Goal: Transaction & Acquisition: Purchase product/service

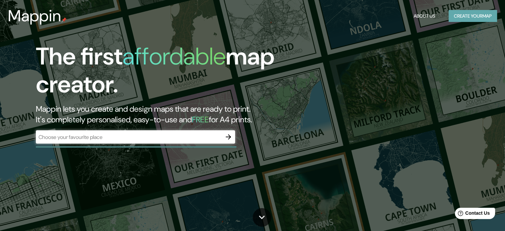
click at [458, 20] on button "Create your map" at bounding box center [473, 16] width 48 height 12
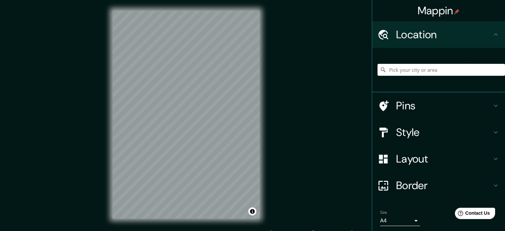
click at [441, 72] on input "Pick your city or area" at bounding box center [442, 70] width 128 height 12
type input "Lurin, [GEOGRAPHIC_DATA], [GEOGRAPHIC_DATA], [GEOGRAPHIC_DATA]"
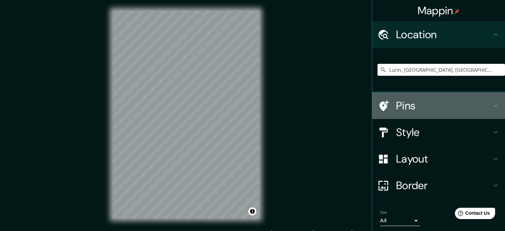
click at [401, 104] on h4 "Pins" at bounding box center [444, 105] width 96 height 13
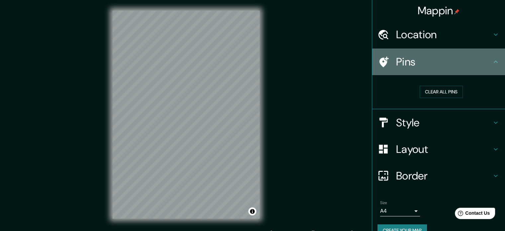
click at [450, 64] on h4 "Pins" at bounding box center [444, 61] width 96 height 13
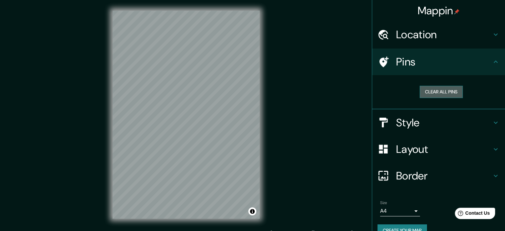
click at [447, 89] on button "Clear all pins" at bounding box center [441, 92] width 43 height 12
click at [461, 61] on h4 "Pins" at bounding box center [444, 61] width 96 height 13
click at [441, 128] on h4 "Style" at bounding box center [444, 122] width 96 height 13
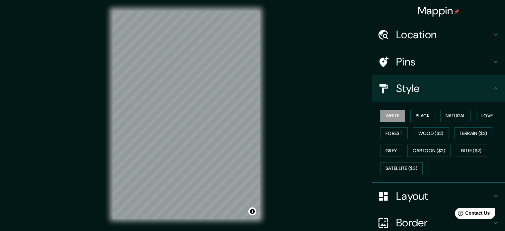
click at [418, 122] on div "White Black Natural Love Forest Wood ($2) Terrain ($2) Grey Cartoon ($2) Blue (…" at bounding box center [442, 142] width 128 height 70
click at [418, 116] on button "Black" at bounding box center [422, 116] width 25 height 12
click at [442, 114] on button "Natural" at bounding box center [455, 116] width 31 height 12
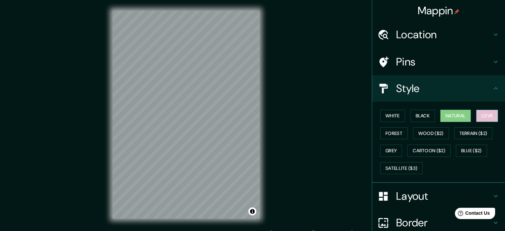
click at [479, 116] on button "Love" at bounding box center [487, 116] width 22 height 12
click at [385, 134] on button "Forest" at bounding box center [394, 133] width 28 height 12
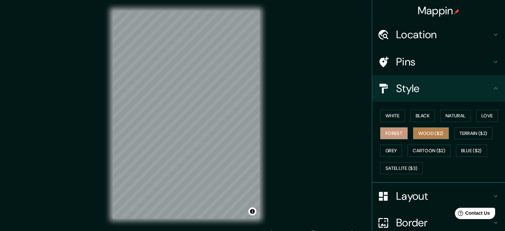
click at [424, 130] on button "Wood ($2)" at bounding box center [431, 133] width 36 height 12
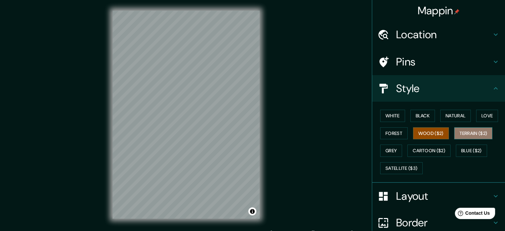
click at [469, 129] on button "Terrain ($2)" at bounding box center [473, 133] width 39 height 12
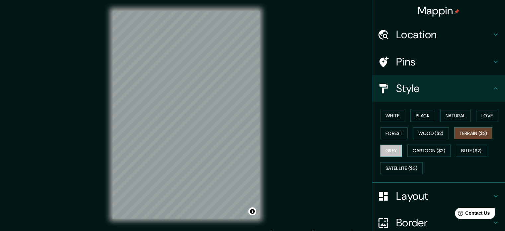
click at [389, 150] on button "Grey" at bounding box center [391, 150] width 22 height 12
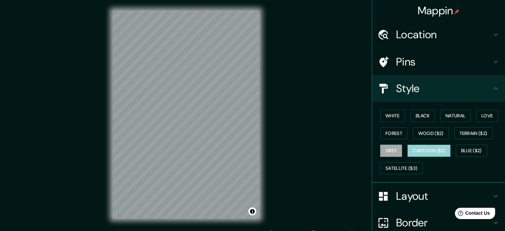
click at [419, 148] on button "Cartoon ($2)" at bounding box center [428, 150] width 43 height 12
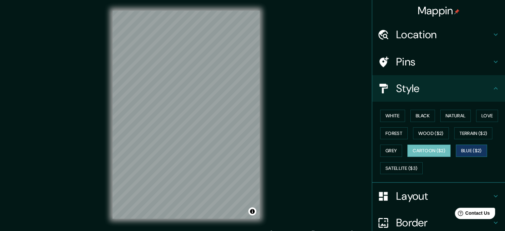
click at [461, 145] on button "Blue ($2)" at bounding box center [471, 150] width 31 height 12
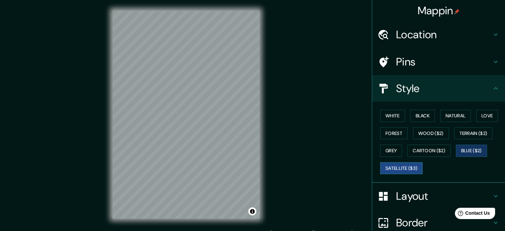
click at [402, 166] on button "Satellite ($3)" at bounding box center [401, 168] width 43 height 12
click at [385, 118] on button "White" at bounding box center [392, 116] width 25 height 12
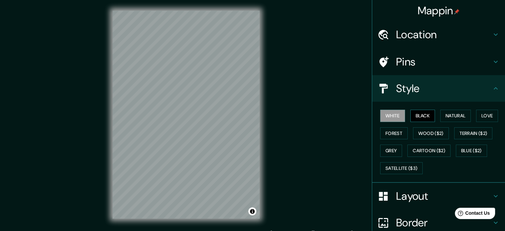
click at [419, 116] on button "Black" at bounding box center [422, 116] width 25 height 12
click at [399, 167] on button "Satellite ($3)" at bounding box center [401, 168] width 43 height 12
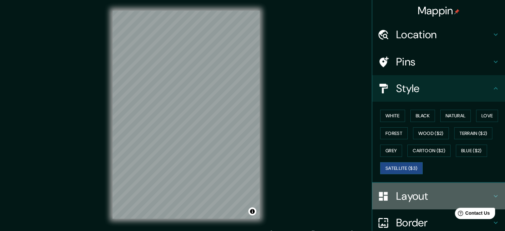
click at [448, 198] on h4 "Layout" at bounding box center [444, 195] width 96 height 13
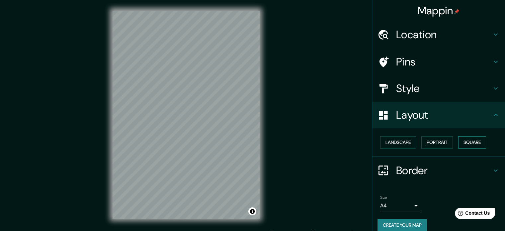
click at [465, 139] on button "Square" at bounding box center [472, 142] width 28 height 12
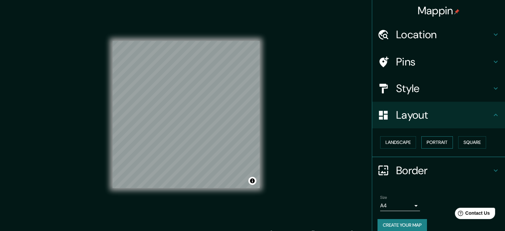
click at [443, 143] on button "Portrait" at bounding box center [437, 142] width 32 height 12
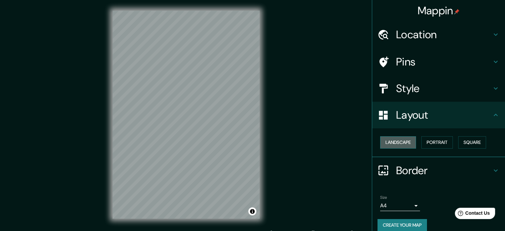
click at [390, 145] on button "Landscape" at bounding box center [398, 142] width 36 height 12
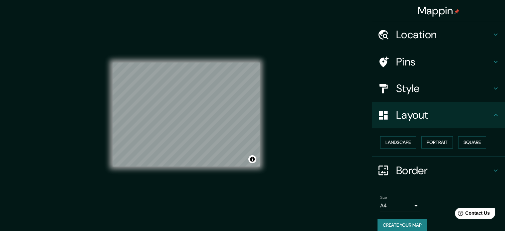
click at [304, 95] on div "Mappin Location Lurin, Lima, Provincia de Lima, Perú Lurin Lima, Provincia de L…" at bounding box center [252, 120] width 505 height 240
click at [427, 117] on h4 "Layout" at bounding box center [444, 114] width 96 height 13
click at [434, 53] on div "Pins" at bounding box center [438, 61] width 133 height 27
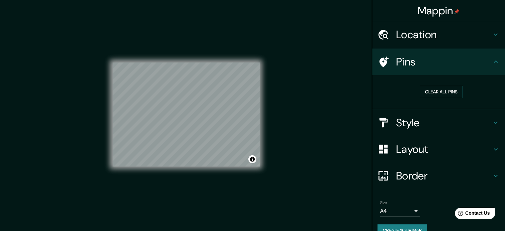
click at [438, 63] on h4 "Pins" at bounding box center [444, 61] width 96 height 13
click at [438, 126] on h4 "Style" at bounding box center [444, 122] width 96 height 13
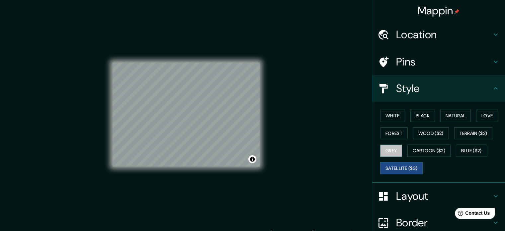
click at [389, 150] on button "Grey" at bounding box center [391, 150] width 22 height 12
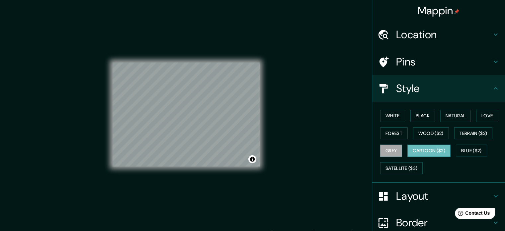
click at [414, 151] on button "Cartoon ($2)" at bounding box center [428, 150] width 43 height 12
click at [466, 117] on button "Natural" at bounding box center [455, 116] width 31 height 12
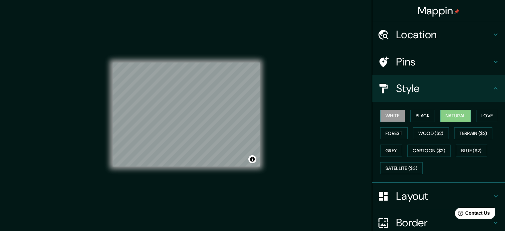
click at [383, 116] on button "White" at bounding box center [392, 116] width 25 height 12
click at [486, 118] on button "Love" at bounding box center [487, 116] width 22 height 12
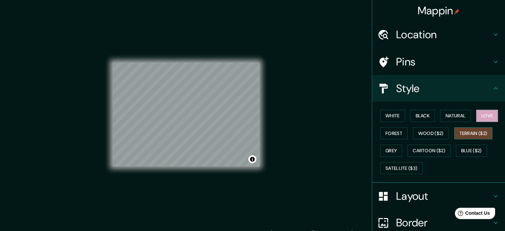
click at [483, 132] on button "Terrain ($2)" at bounding box center [473, 133] width 39 height 12
click at [398, 135] on button "Forest" at bounding box center [394, 133] width 28 height 12
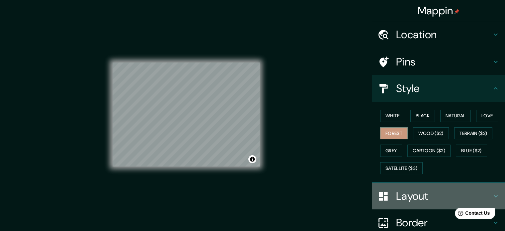
click at [416, 202] on div "Layout" at bounding box center [438, 196] width 133 height 27
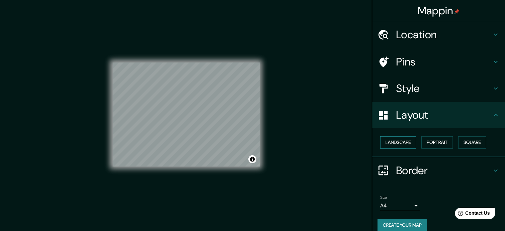
click at [390, 144] on button "Landscape" at bounding box center [398, 142] width 36 height 12
click at [471, 138] on button "Square" at bounding box center [472, 142] width 28 height 12
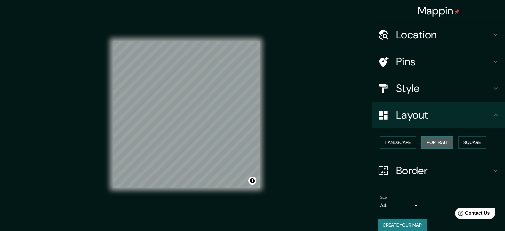
click at [445, 140] on button "Portrait" at bounding box center [437, 142] width 32 height 12
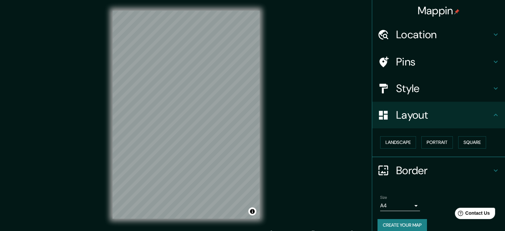
click at [335, 113] on div "Mappin Location Lurin, Lima, Provincia de Lima, Perú Lurin Lima, Provincia de L…" at bounding box center [252, 120] width 505 height 240
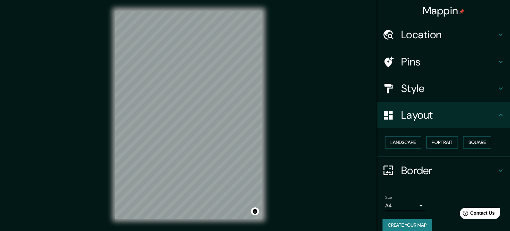
click at [405, 205] on body "Mappin Location Lurin, Lima, Provincia de Lima, Perú Lurin Lima, Provincia de L…" at bounding box center [255, 115] width 510 height 231
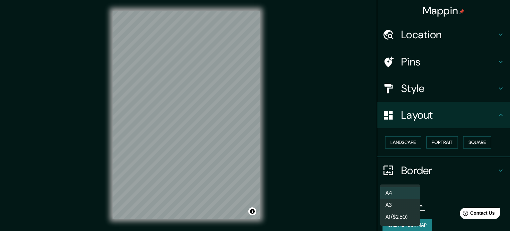
click at [405, 207] on li "A3" at bounding box center [400, 205] width 40 height 12
type input "a4"
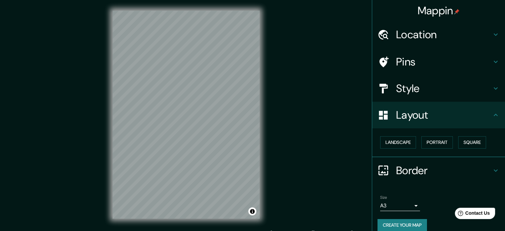
scroll to position [7, 0]
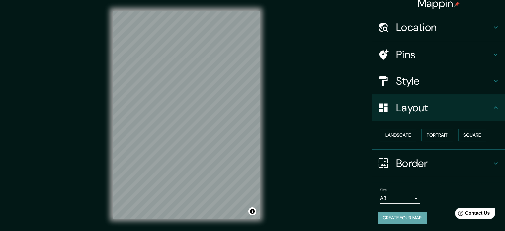
click at [414, 214] on button "Create your map" at bounding box center [402, 218] width 49 height 12
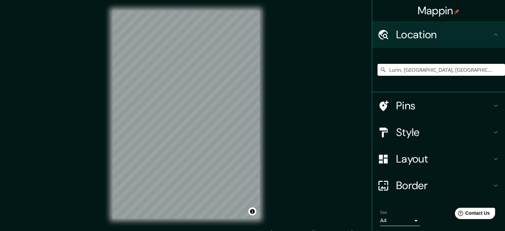
click at [493, 65] on input "Lurin, [GEOGRAPHIC_DATA], [GEOGRAPHIC_DATA], [GEOGRAPHIC_DATA]" at bounding box center [442, 70] width 128 height 12
drag, startPoint x: 477, startPoint y: 70, endPoint x: 464, endPoint y: 69, distance: 13.0
click at [464, 69] on input "Lurin, [GEOGRAPHIC_DATA], [GEOGRAPHIC_DATA], [GEOGRAPHIC_DATA]" at bounding box center [442, 70] width 128 height 12
click at [387, 69] on input "[GEOGRAPHIC_DATA], [GEOGRAPHIC_DATA], [GEOGRAPHIC_DATA], [GEOGRAPHIC_DATA]" at bounding box center [442, 70] width 128 height 12
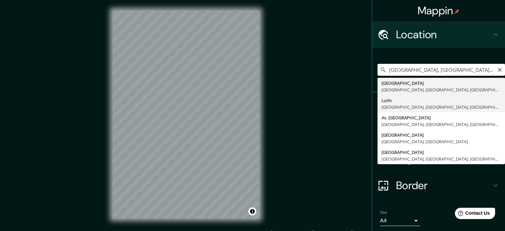
type input "Lurin, [GEOGRAPHIC_DATA], [GEOGRAPHIC_DATA], [GEOGRAPHIC_DATA]"
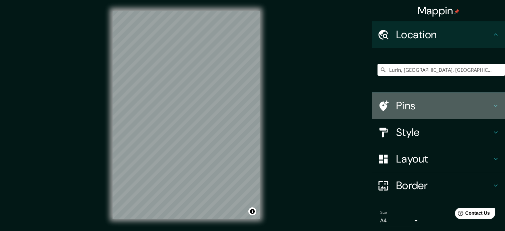
click at [474, 109] on h4 "Pins" at bounding box center [444, 105] width 96 height 13
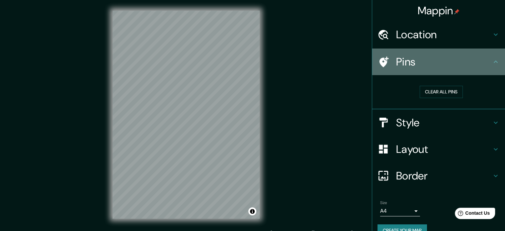
click at [467, 66] on h4 "Pins" at bounding box center [444, 61] width 96 height 13
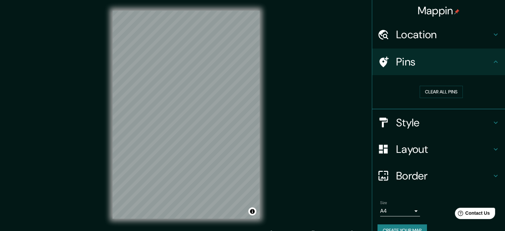
click at [460, 119] on h4 "Style" at bounding box center [444, 122] width 96 height 13
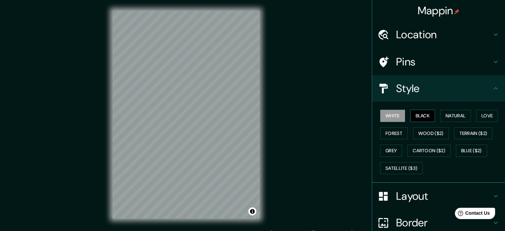
click at [414, 112] on button "Black" at bounding box center [422, 116] width 25 height 12
click at [390, 150] on button "Grey" at bounding box center [391, 150] width 22 height 12
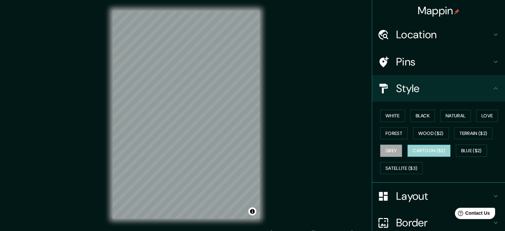
click at [417, 150] on button "Cartoon ($2)" at bounding box center [428, 150] width 43 height 12
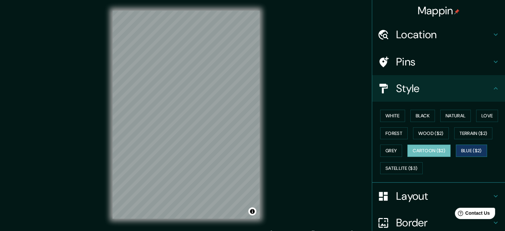
click at [464, 150] on button "Blue ($2)" at bounding box center [471, 150] width 31 height 12
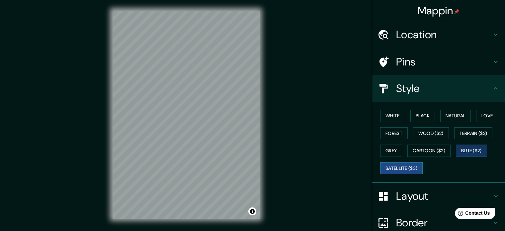
click at [404, 168] on button "Satellite ($3)" at bounding box center [401, 168] width 43 height 12
click at [386, 149] on button "Grey" at bounding box center [391, 150] width 22 height 12
click at [409, 162] on button "Satellite ($3)" at bounding box center [401, 168] width 43 height 12
